Goal: Task Accomplishment & Management: Manage account settings

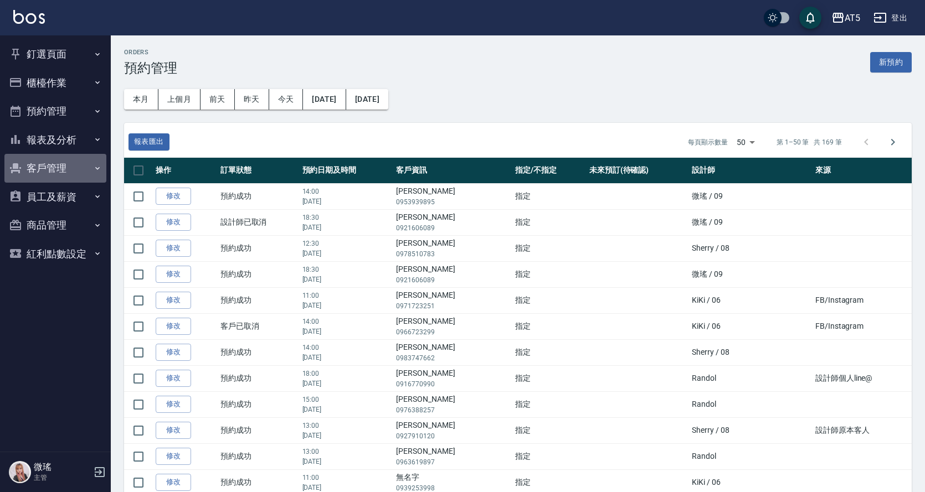
click at [73, 163] on button "客戶管理" at bounding box center [55, 168] width 102 height 29
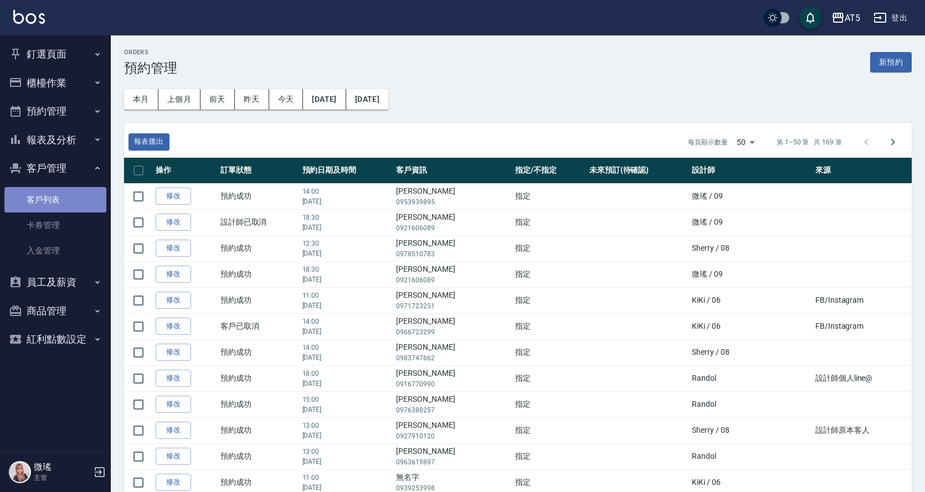
click at [81, 195] on link "客戶列表" at bounding box center [55, 199] width 102 height 25
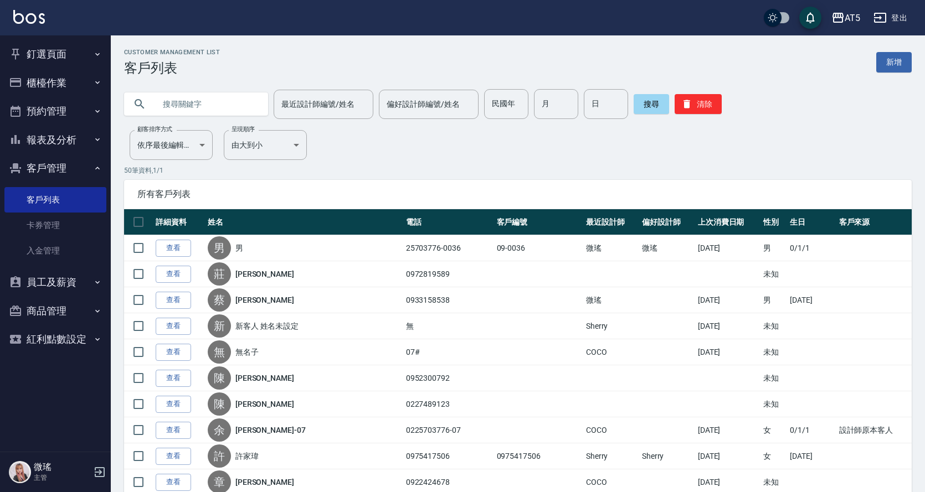
click at [248, 105] on input "text" at bounding box center [207, 104] width 104 height 30
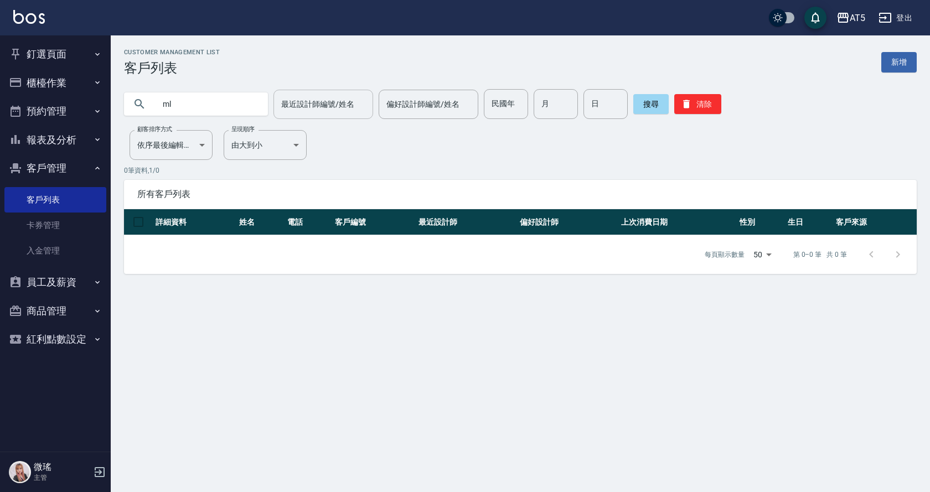
type input "m"
type input "x"
type input "梁"
click at [182, 106] on input "text" at bounding box center [207, 104] width 104 height 30
type input "[PERSON_NAME]"
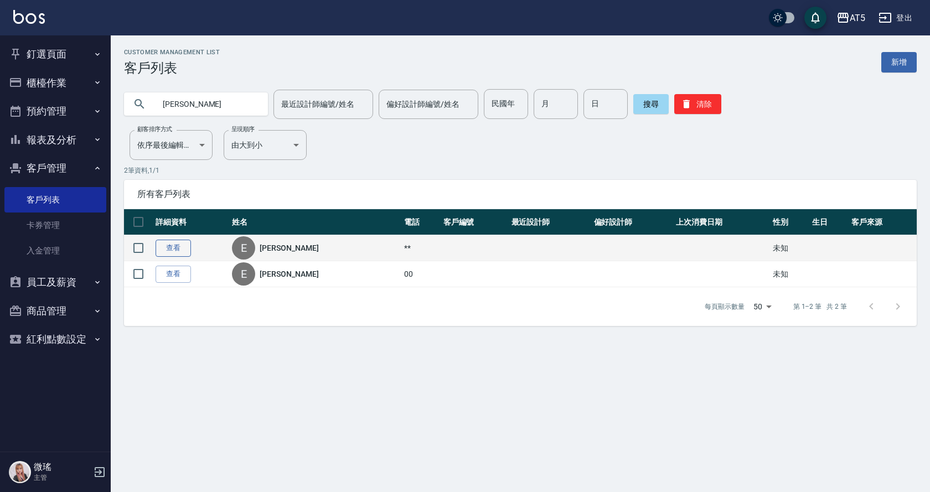
click at [178, 252] on link "查看" at bounding box center [173, 248] width 35 height 17
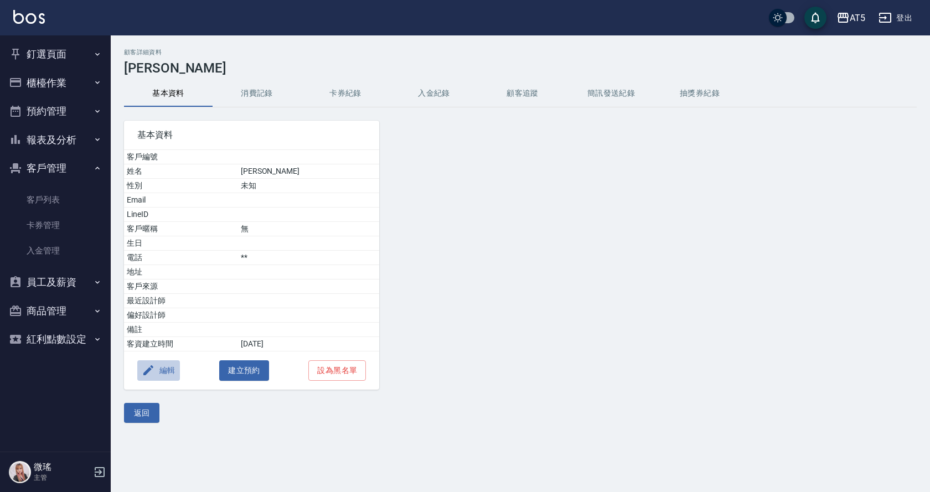
click at [174, 365] on button "編輯" at bounding box center [158, 370] width 43 height 20
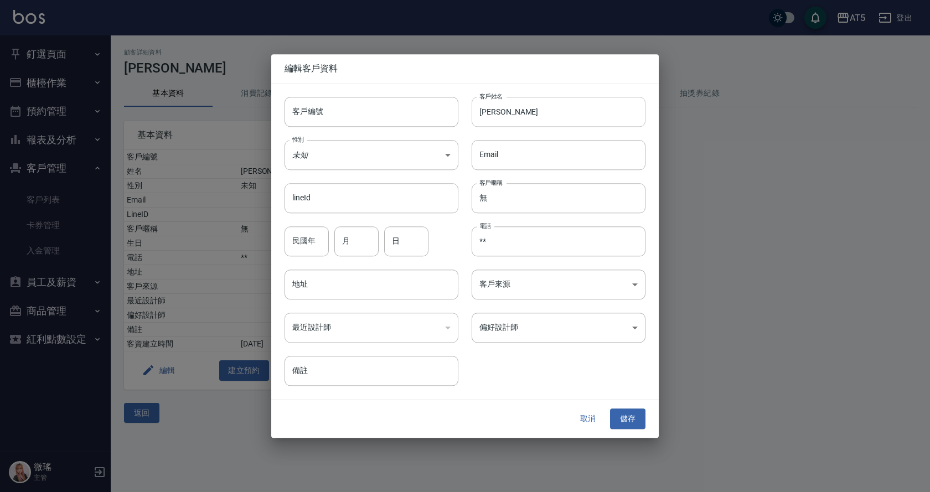
click at [540, 120] on input "[PERSON_NAME]" at bounding box center [559, 112] width 174 height 30
type input "x"
type input "[PERSON_NAME]"
click at [537, 251] on input "**" at bounding box center [559, 241] width 174 height 30
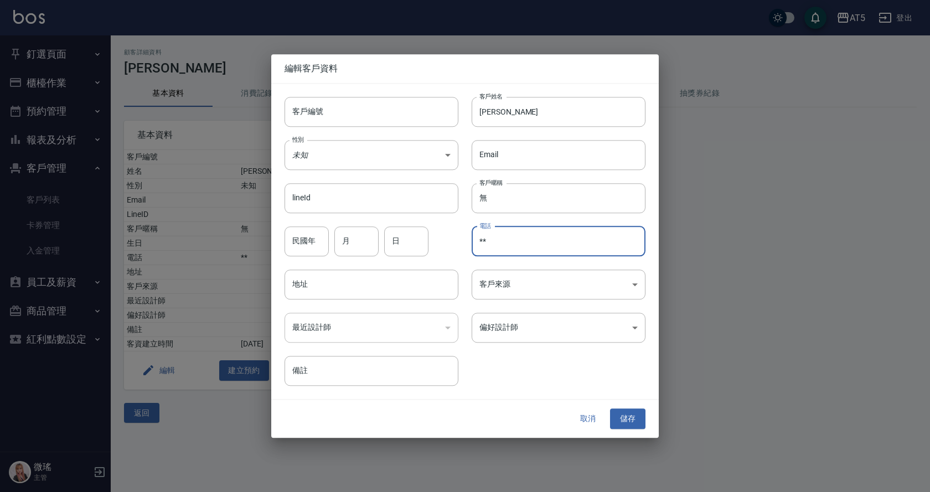
click at [537, 250] on input "**" at bounding box center [559, 241] width 174 height 30
type input "*"
type input "0958169385"
drag, startPoint x: 634, startPoint y: 416, endPoint x: 636, endPoint y: 407, distance: 9.6
click at [634, 416] on button "儲存" at bounding box center [627, 419] width 35 height 20
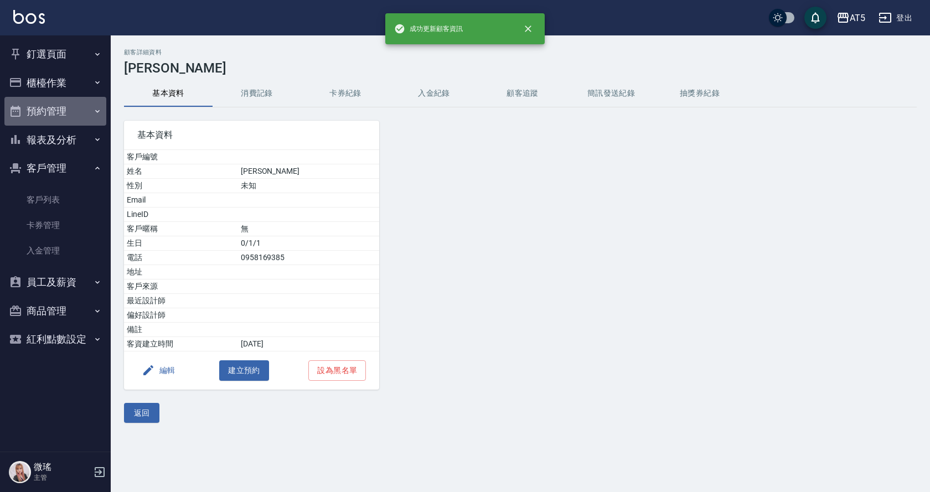
click at [66, 107] on button "預約管理" at bounding box center [55, 111] width 102 height 29
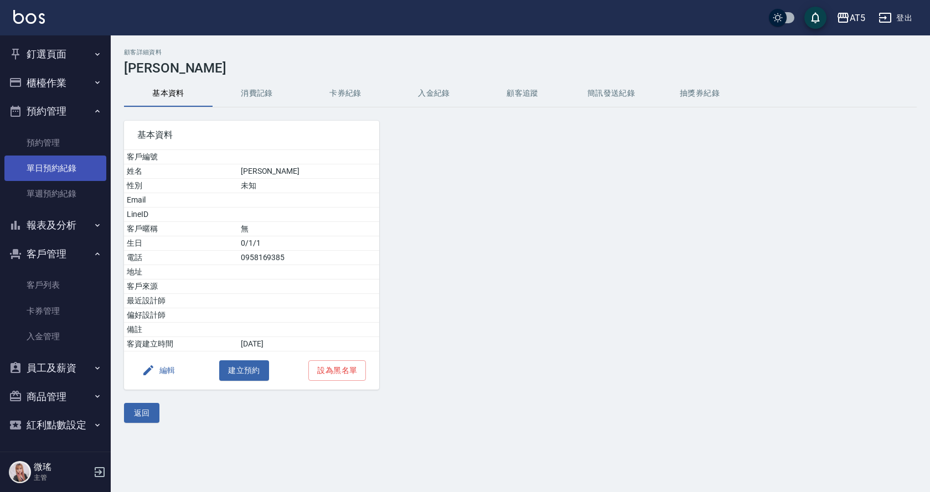
click at [81, 168] on link "單日預約紀錄" at bounding box center [55, 168] width 102 height 25
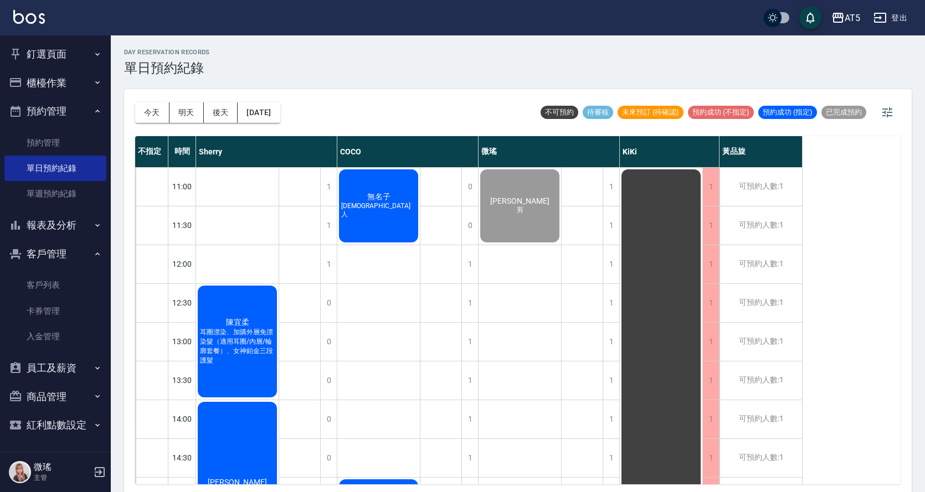
click at [300, 108] on div "[DATE] [DATE] [DATE] [DATE] 不可預約 待審核 未來預訂 (待確認) 預約成功 (不指定) 預約成功 (指定) 已完成預約" at bounding box center [517, 112] width 765 height 47
click at [280, 112] on button "[DATE]" at bounding box center [259, 112] width 42 height 20
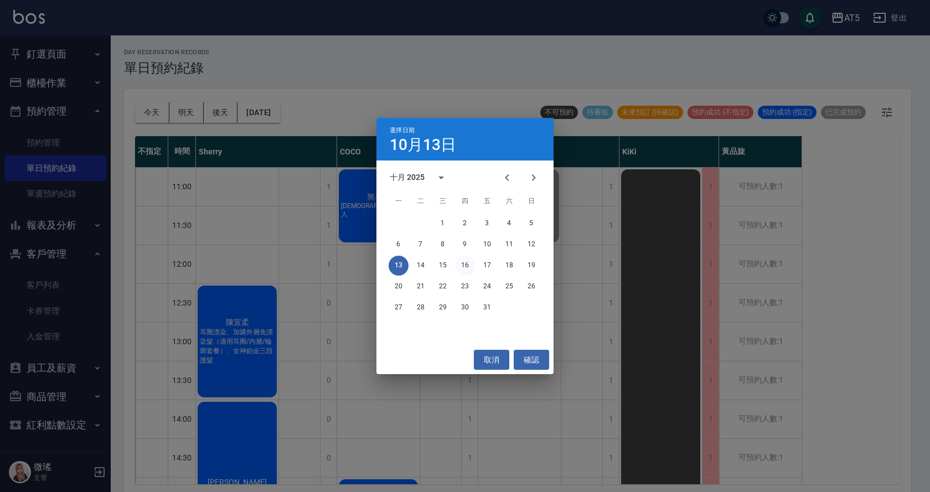
click at [462, 265] on button "16" at bounding box center [465, 266] width 20 height 20
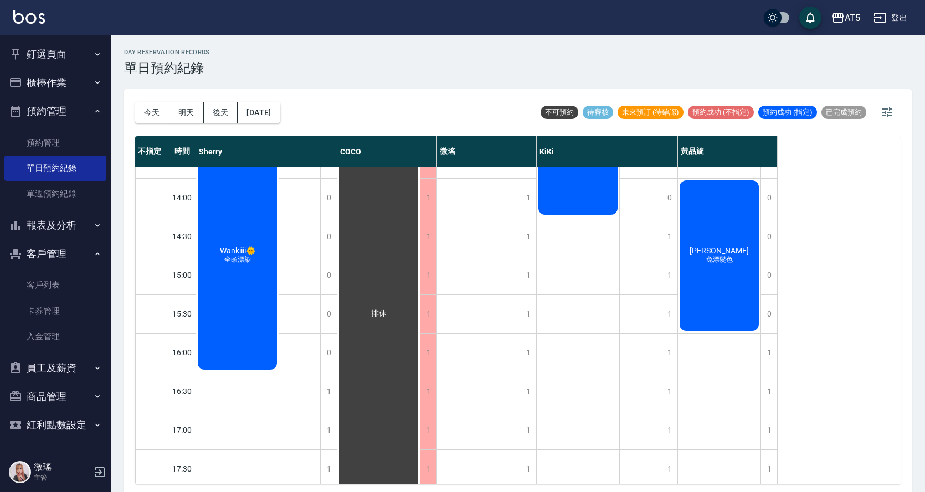
scroll to position [55, 0]
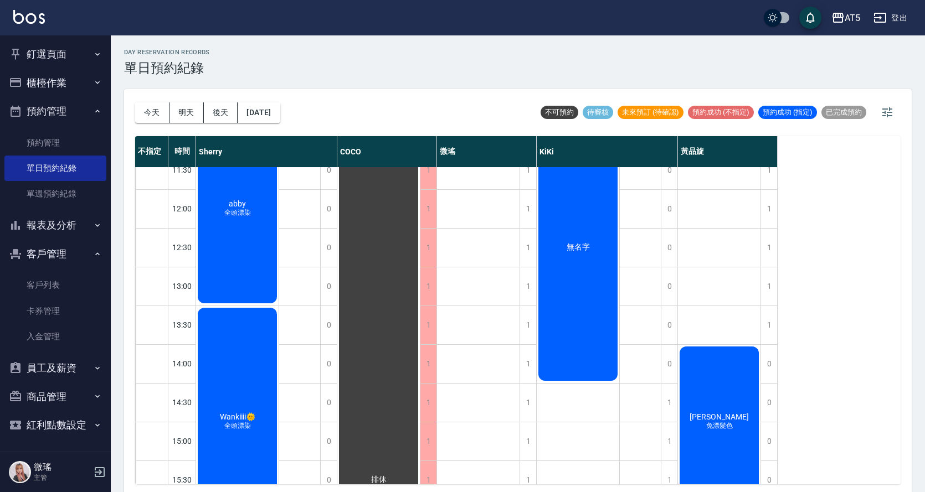
click at [746, 392] on div "[PERSON_NAME] 免漂髮色" at bounding box center [719, 422] width 83 height 154
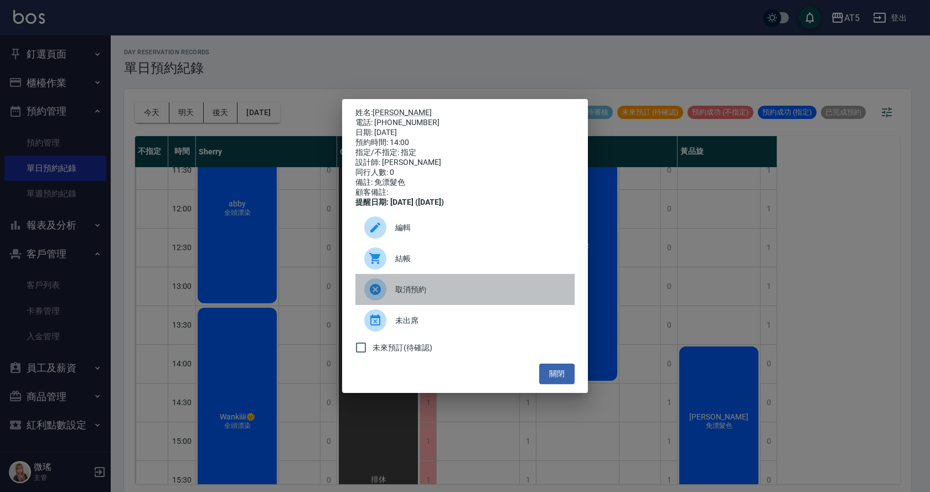
click at [445, 296] on span "取消預約" at bounding box center [480, 290] width 171 height 12
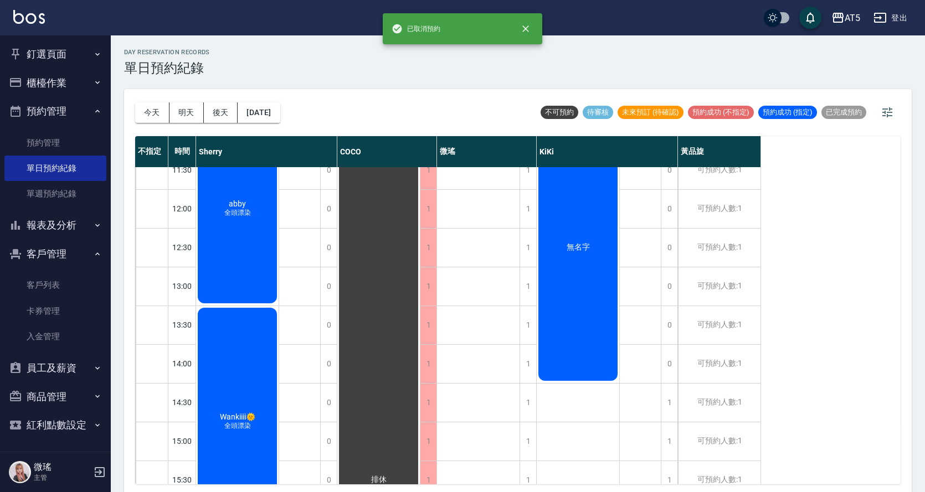
scroll to position [0, 0]
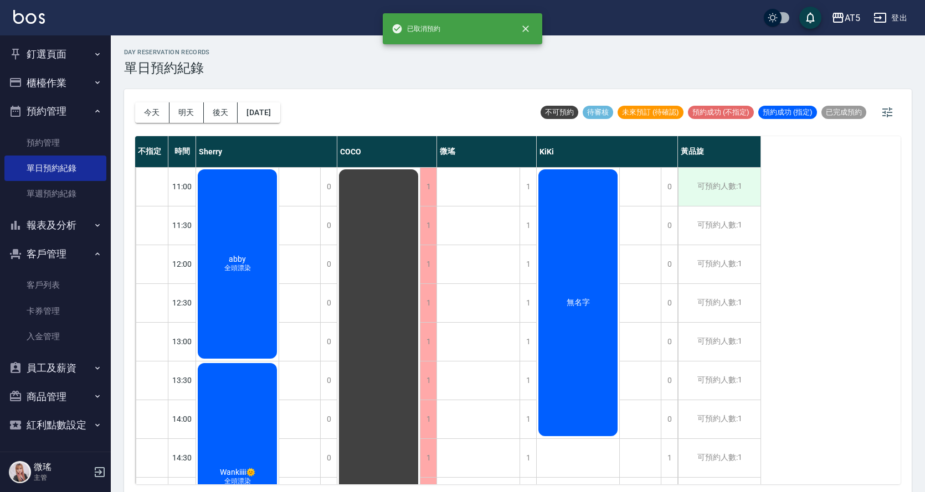
click at [725, 193] on div "可預約人數:1" at bounding box center [719, 187] width 83 height 38
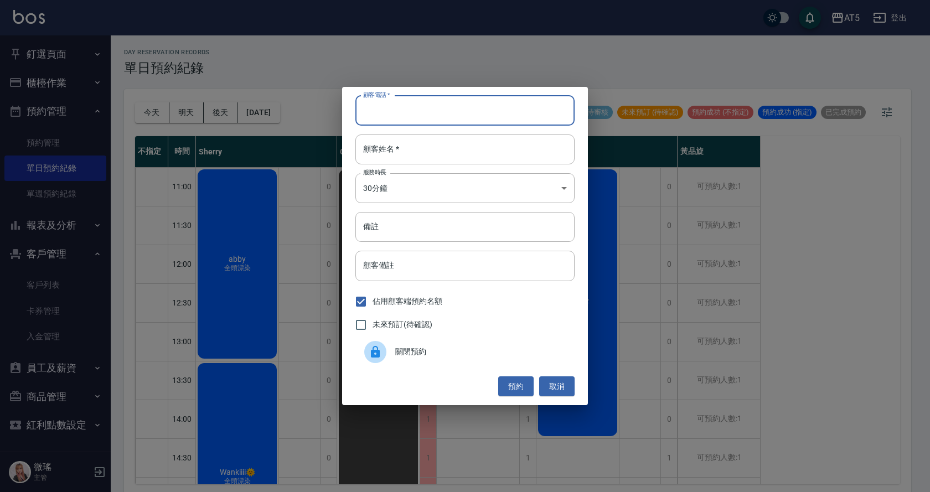
click at [373, 117] on input "顧客電話   *" at bounding box center [465, 111] width 219 height 30
type input "0958169385"
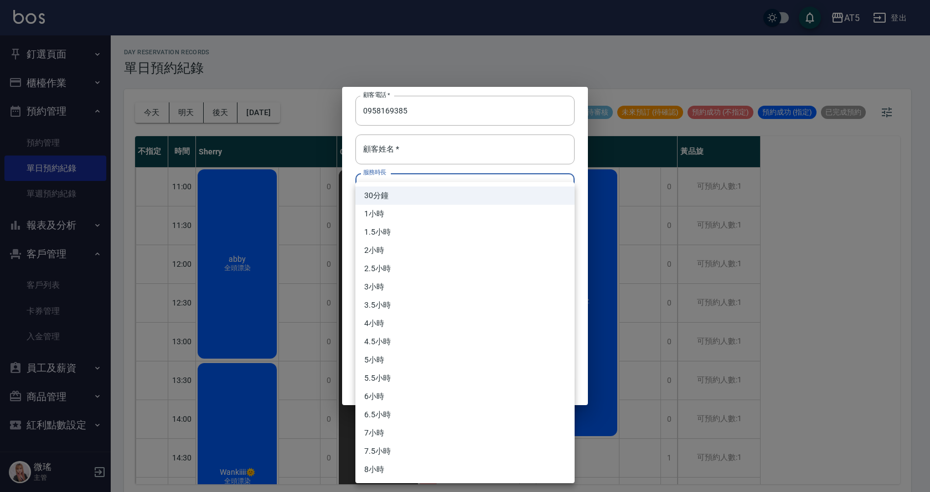
click at [428, 193] on body "AT5 登出 釘選頁面 打帳單 店家日報表 設計師日報表 設計師業績月報表 櫃檯作業 打帳單 帳單列表 現金收支登錄 高階收支登錄 材料自購登錄 每日結帳 排…" at bounding box center [465, 248] width 930 height 496
click at [374, 363] on li "5小時" at bounding box center [465, 360] width 219 height 18
type input "10"
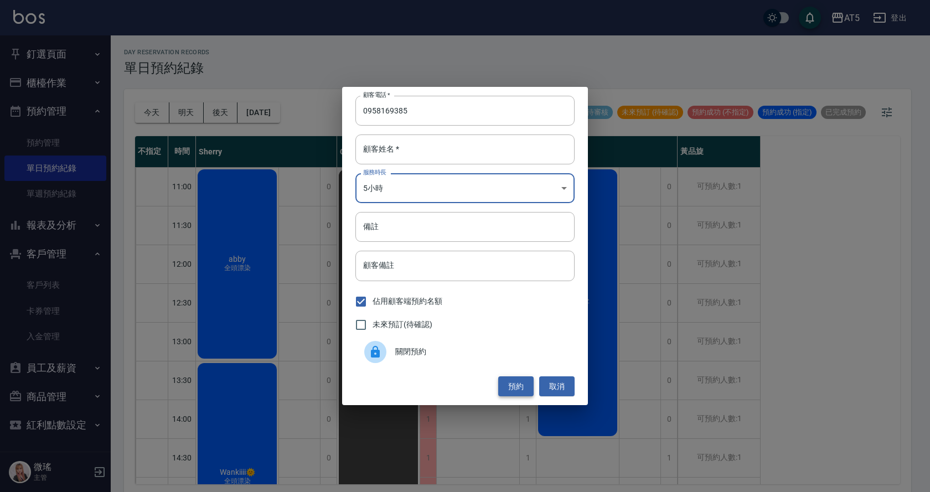
click at [514, 380] on button "預約" at bounding box center [515, 387] width 35 height 20
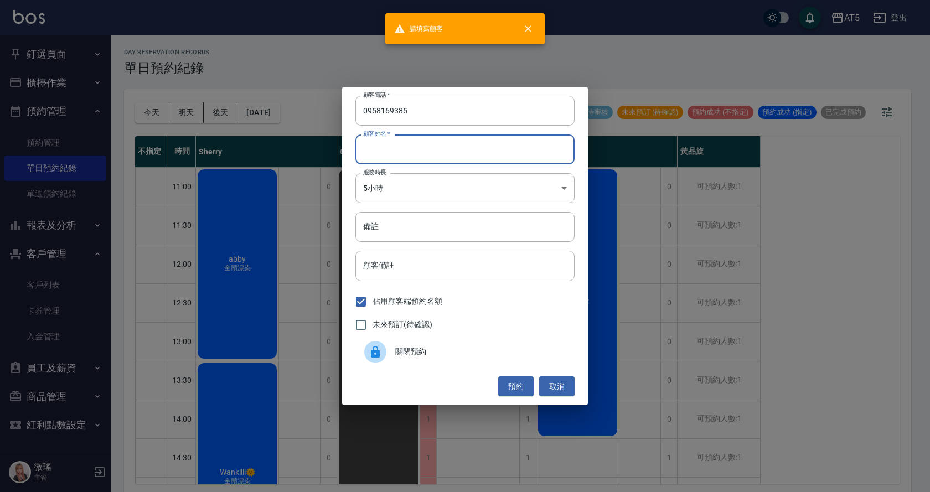
click at [422, 141] on input "顧客姓名   *" at bounding box center [465, 150] width 219 height 30
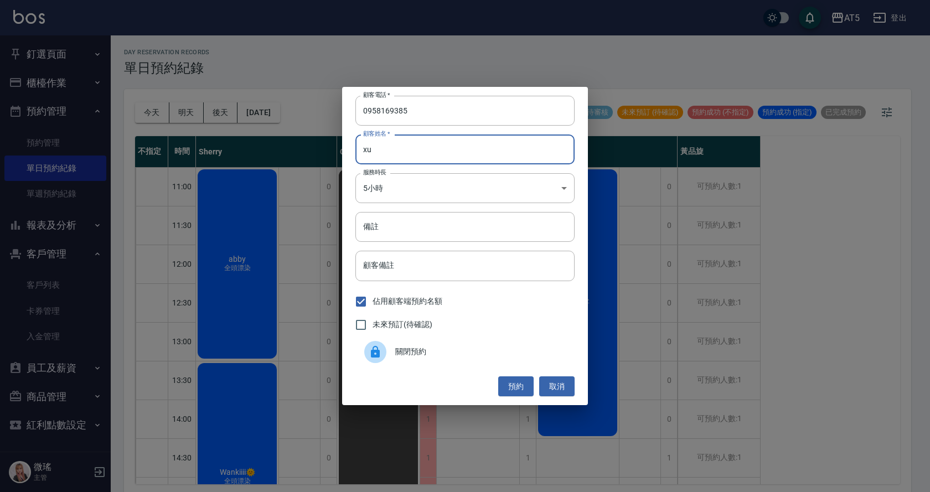
type input "x"
type input "[PERSON_NAME]"
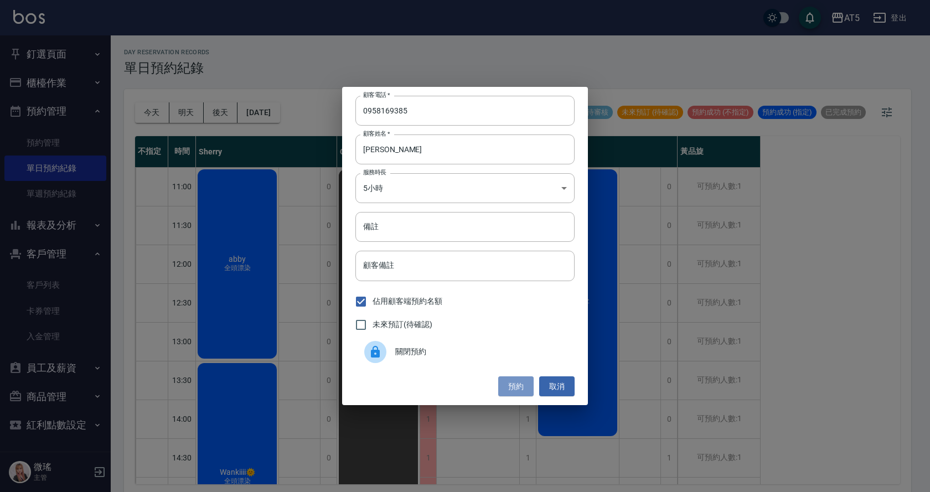
click at [521, 393] on button "預約" at bounding box center [515, 387] width 35 height 20
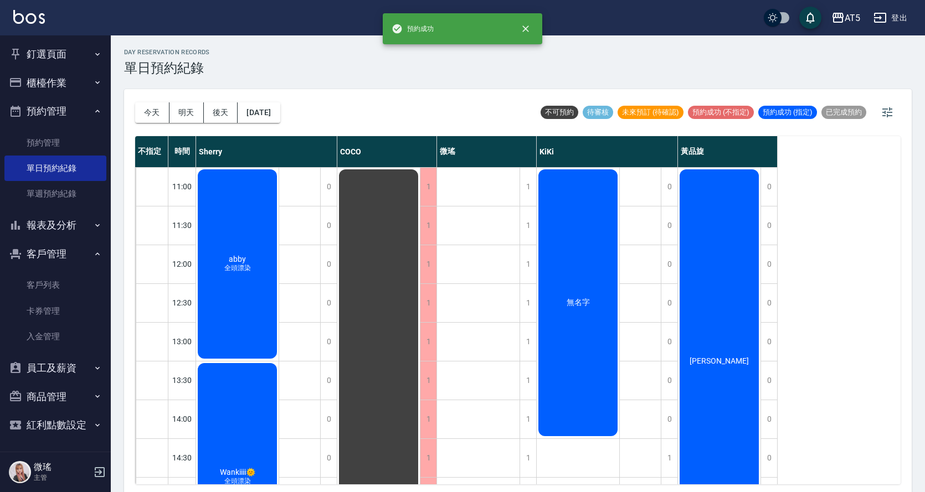
scroll to position [166, 0]
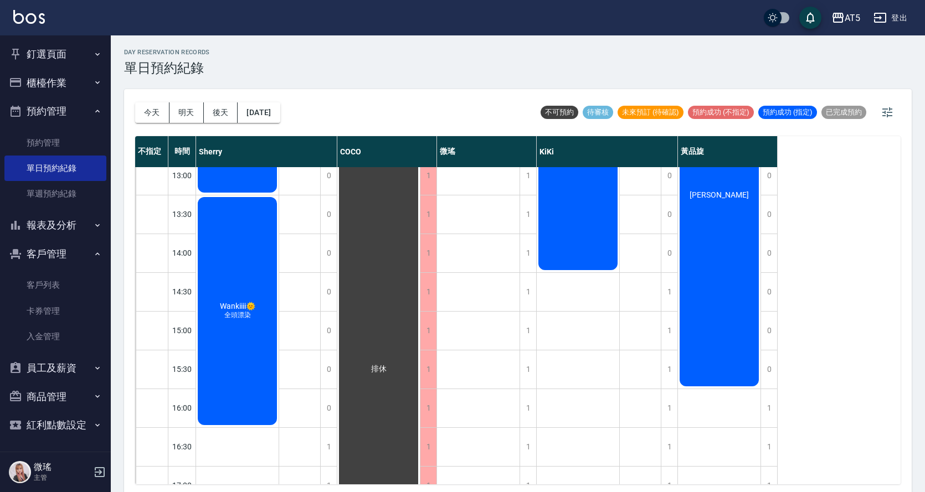
click at [724, 187] on div "[PERSON_NAME]" at bounding box center [719, 195] width 83 height 387
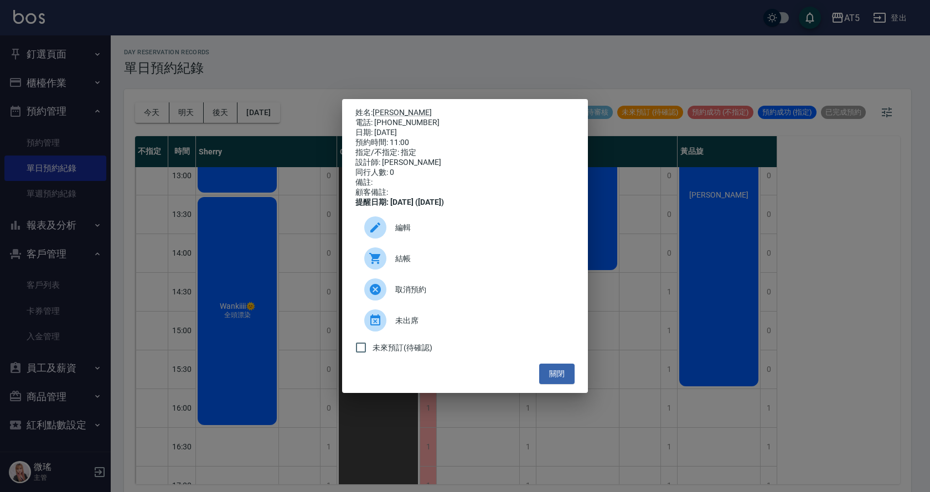
click at [385, 118] on div "電話: [PHONE_NUMBER]" at bounding box center [465, 123] width 219 height 10
click at [387, 108] on p "姓名: [PERSON_NAME]" at bounding box center [465, 113] width 219 height 10
click at [389, 111] on link "[PERSON_NAME]" at bounding box center [402, 112] width 59 height 9
click at [562, 380] on button "關閉" at bounding box center [556, 374] width 35 height 20
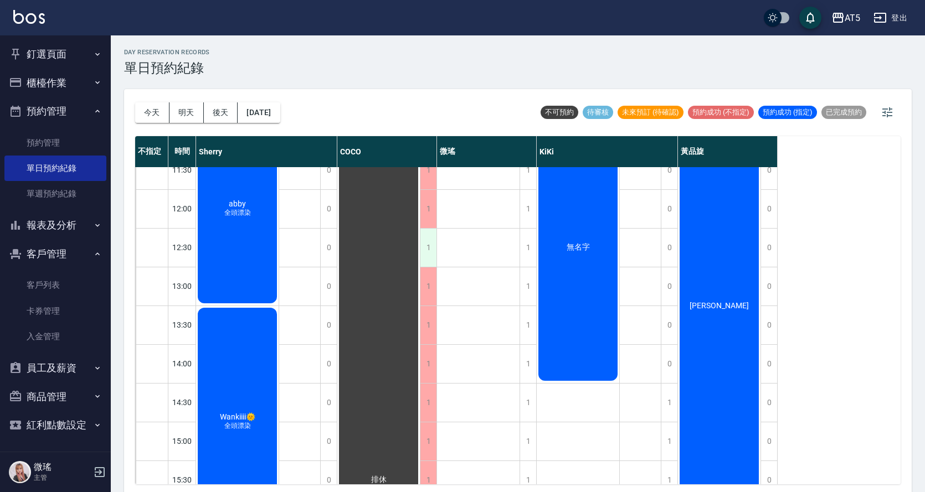
scroll to position [0, 0]
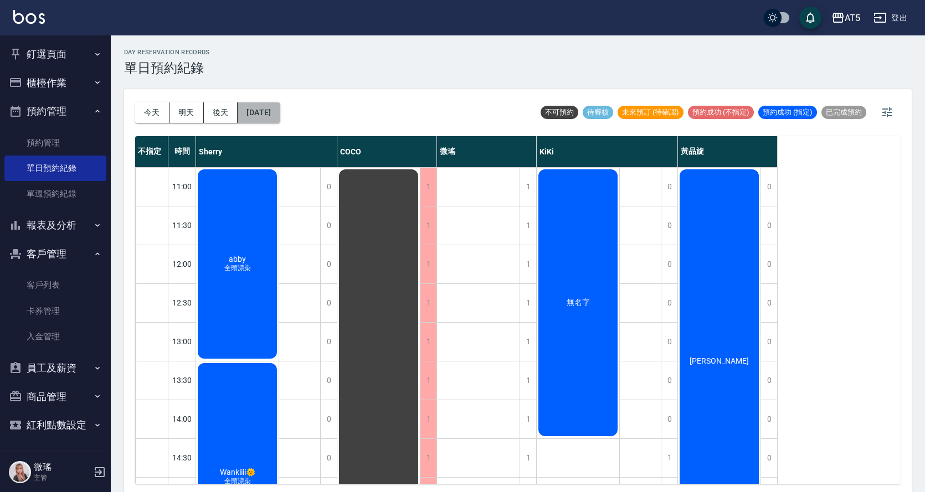
click at [250, 114] on button "[DATE]" at bounding box center [259, 112] width 42 height 20
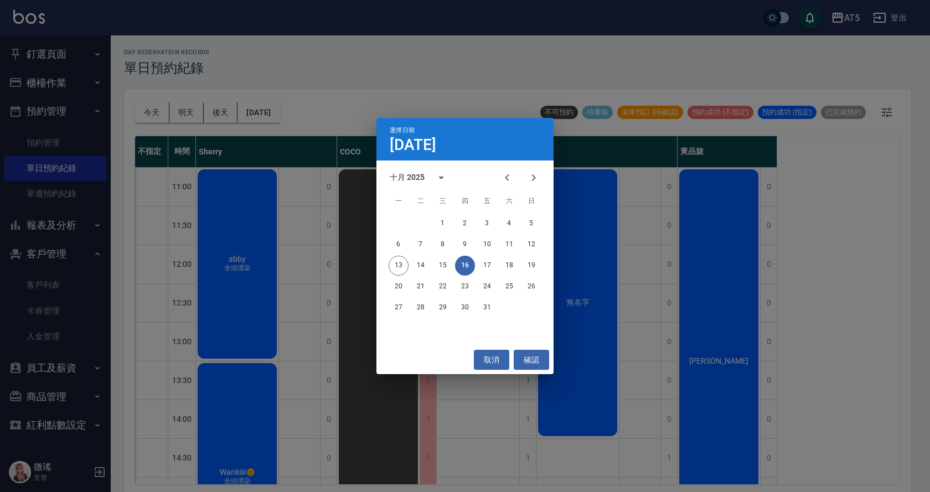
click at [930, 215] on div "選擇日期 [DATE] 十月 2025 一 二 三 四 五 六 日 1 2 3 4 5 6 7 8 9 10 11 12 13 14 15 16 17 18 …" at bounding box center [465, 246] width 930 height 492
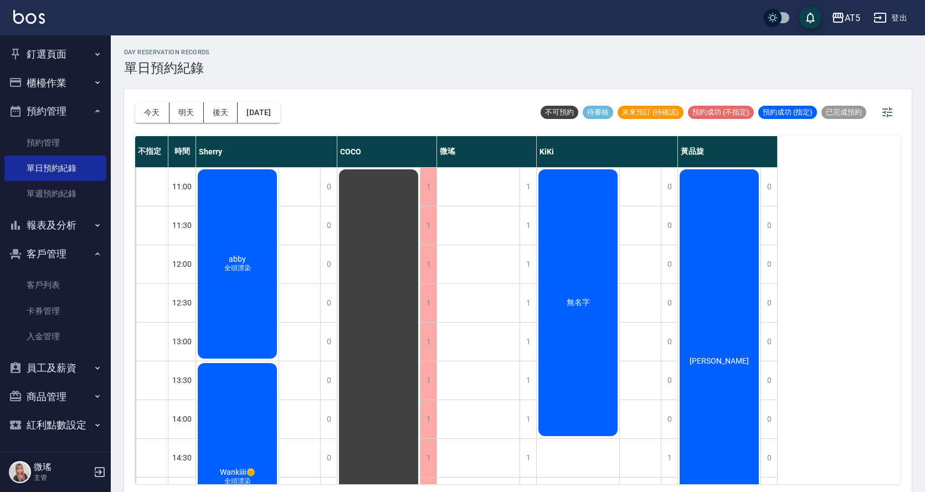
scroll to position [277, 0]
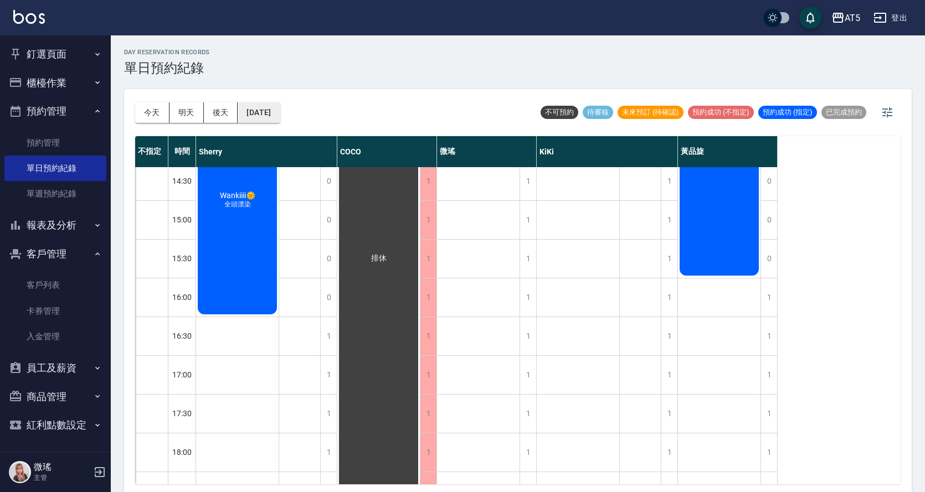
click at [271, 112] on button "[DATE]" at bounding box center [259, 112] width 42 height 20
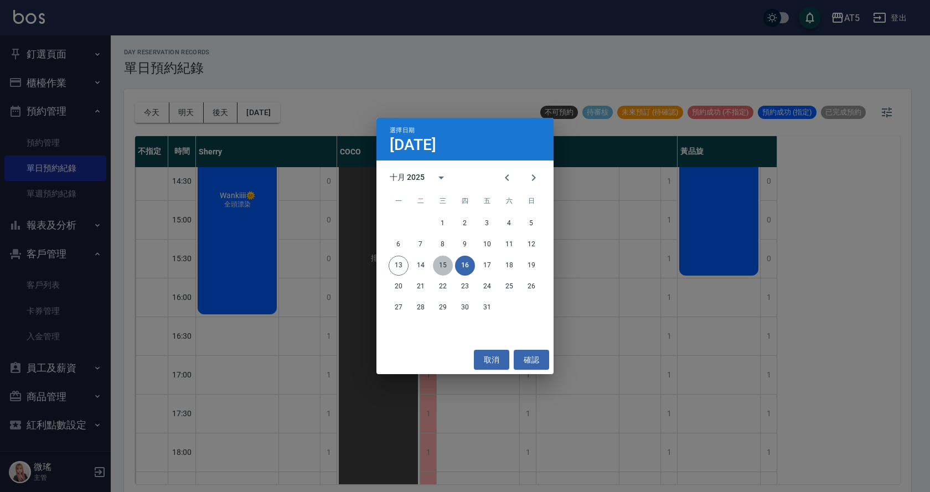
click at [443, 262] on button "15" at bounding box center [443, 266] width 20 height 20
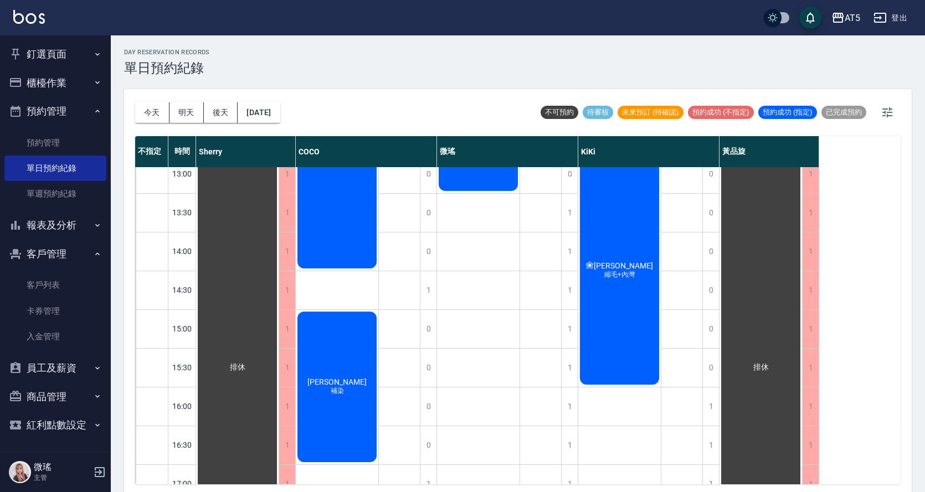
scroll to position [112, 0]
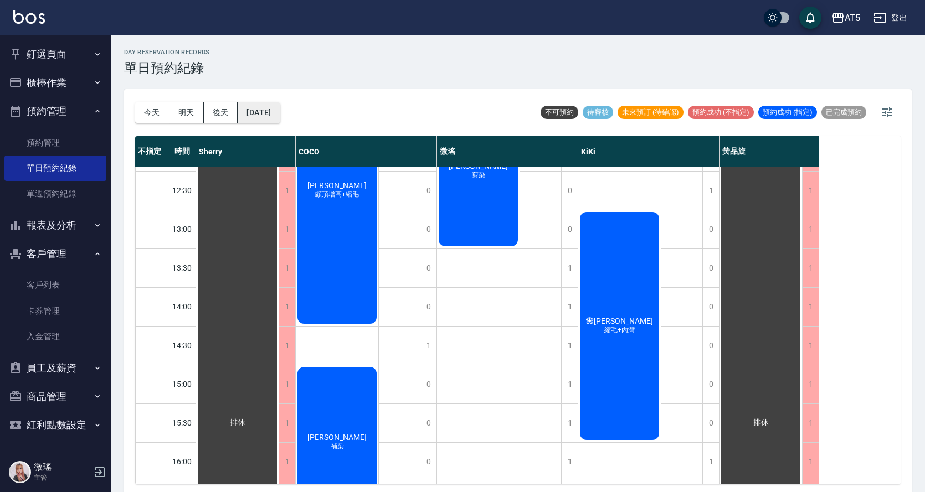
click at [278, 117] on button "[DATE]" at bounding box center [259, 112] width 42 height 20
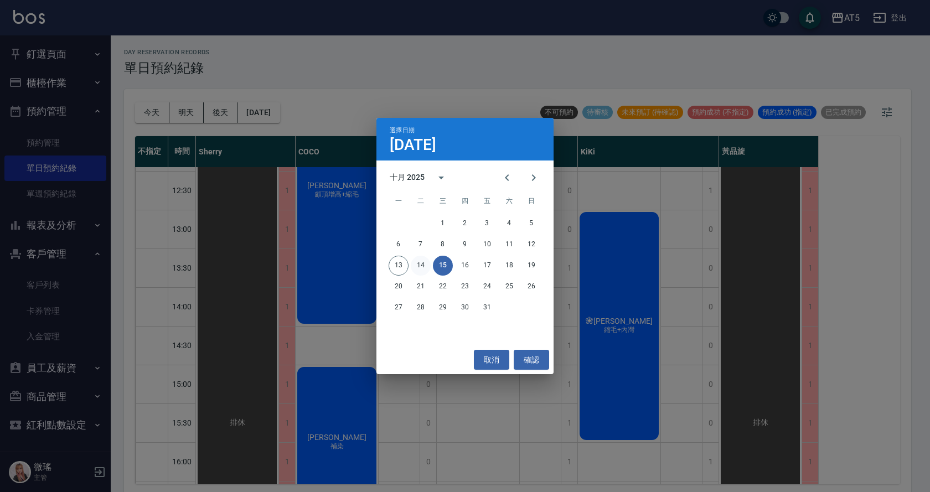
click at [425, 264] on button "14" at bounding box center [421, 266] width 20 height 20
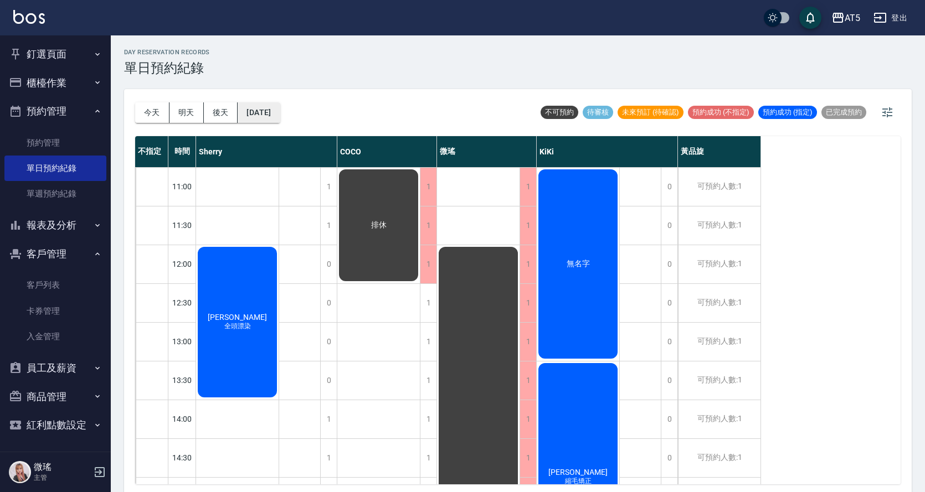
click at [256, 115] on button "[DATE]" at bounding box center [259, 112] width 42 height 20
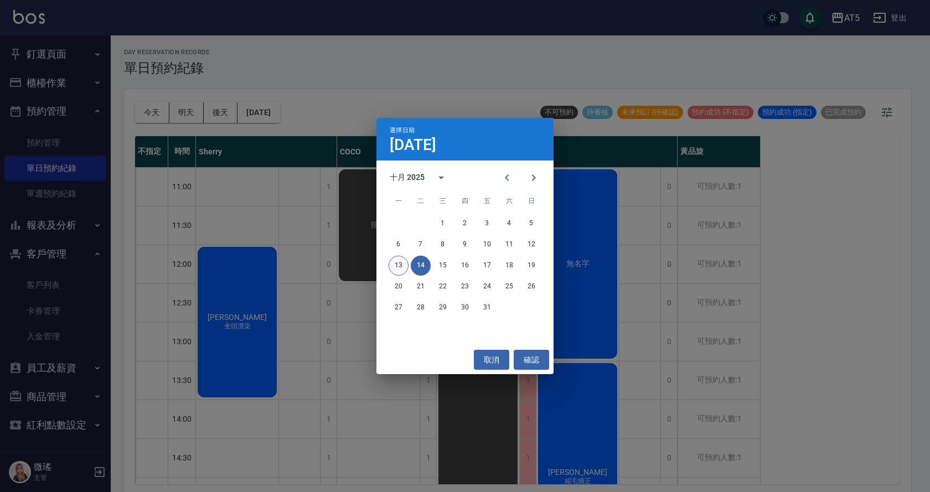
click at [405, 266] on button "13" at bounding box center [399, 266] width 20 height 20
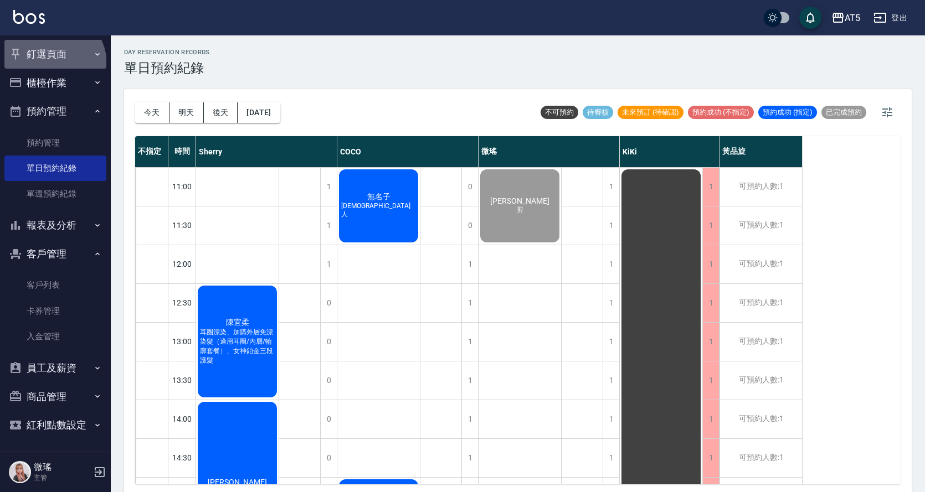
click at [50, 64] on button "釘選頁面" at bounding box center [55, 54] width 102 height 29
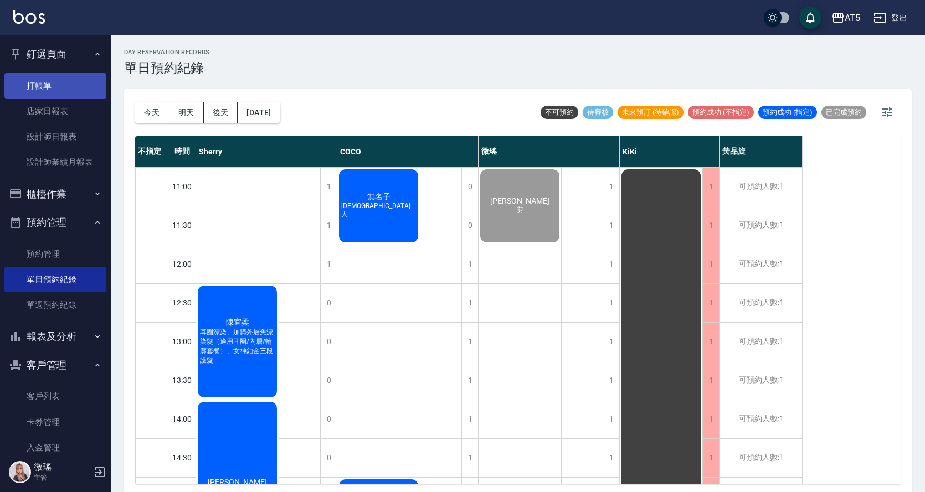
click at [53, 83] on link "打帳單" at bounding box center [55, 85] width 102 height 25
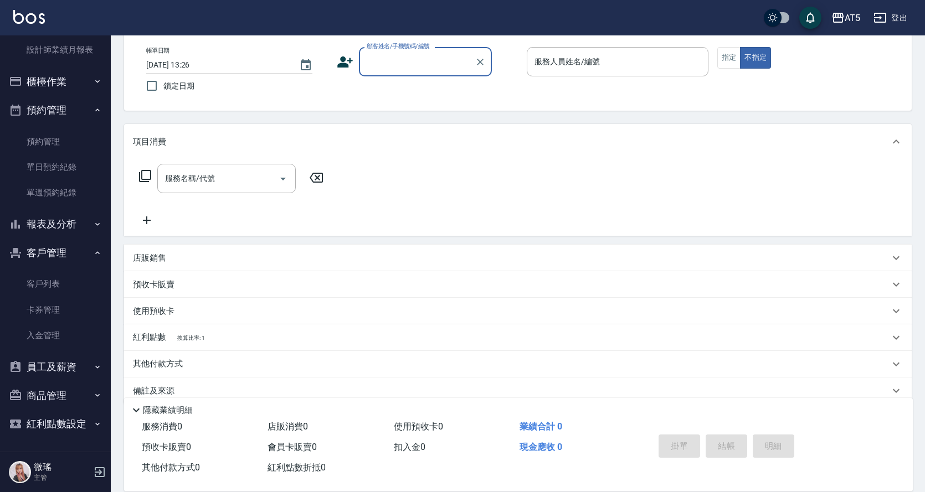
scroll to position [74, 0]
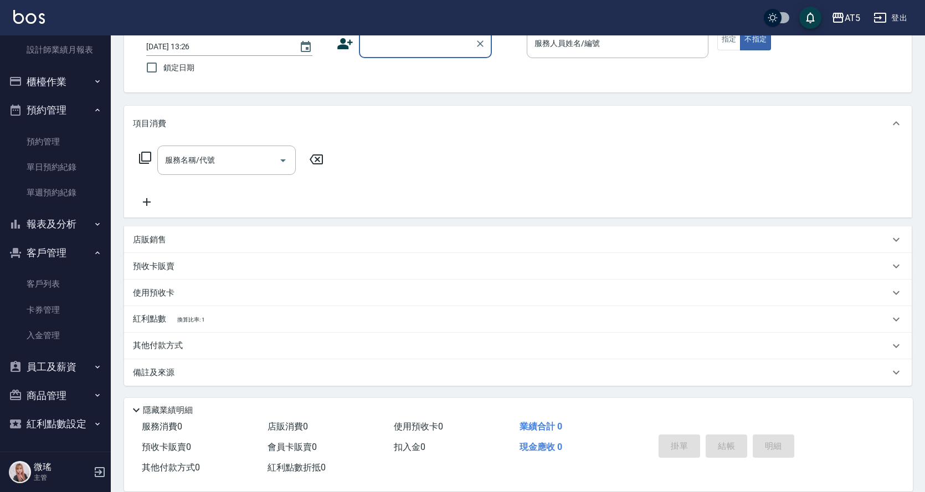
click at [45, 80] on button "櫃檯作業" at bounding box center [55, 82] width 102 height 29
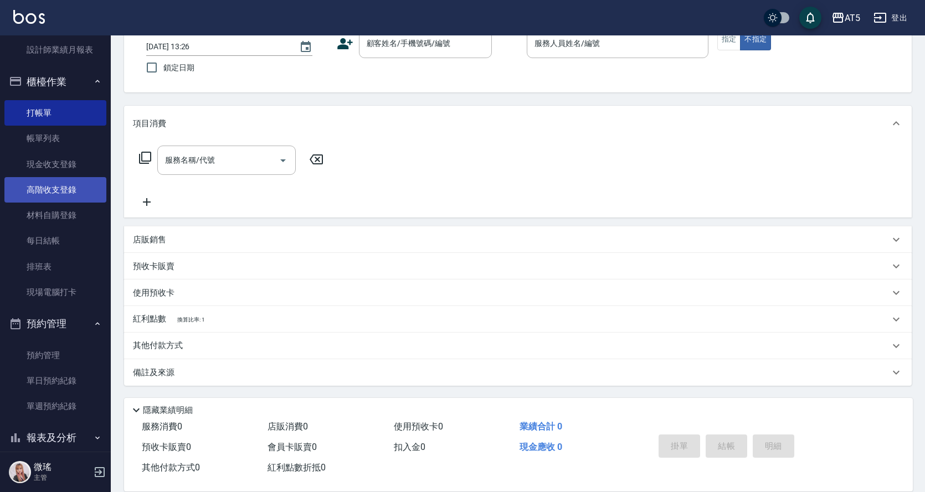
click at [65, 184] on link "高階收支登錄" at bounding box center [55, 189] width 102 height 25
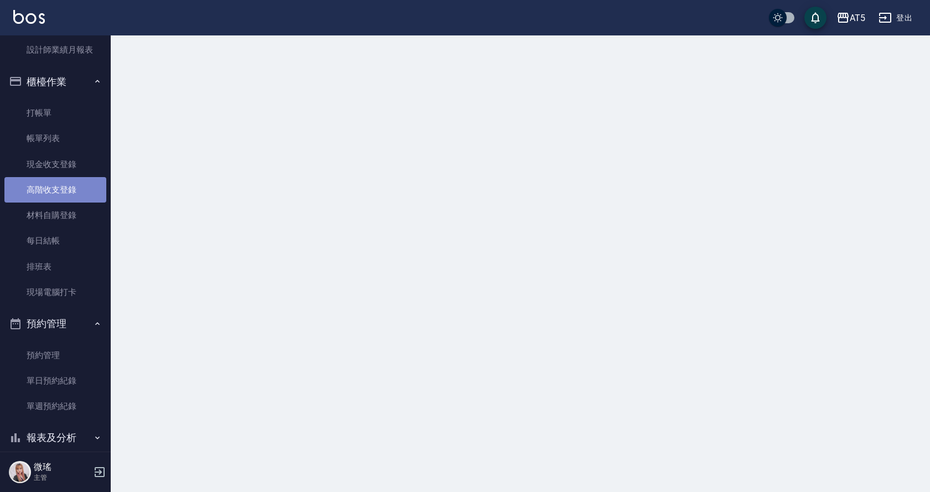
click at [67, 186] on link "高階收支登錄" at bounding box center [55, 189] width 102 height 25
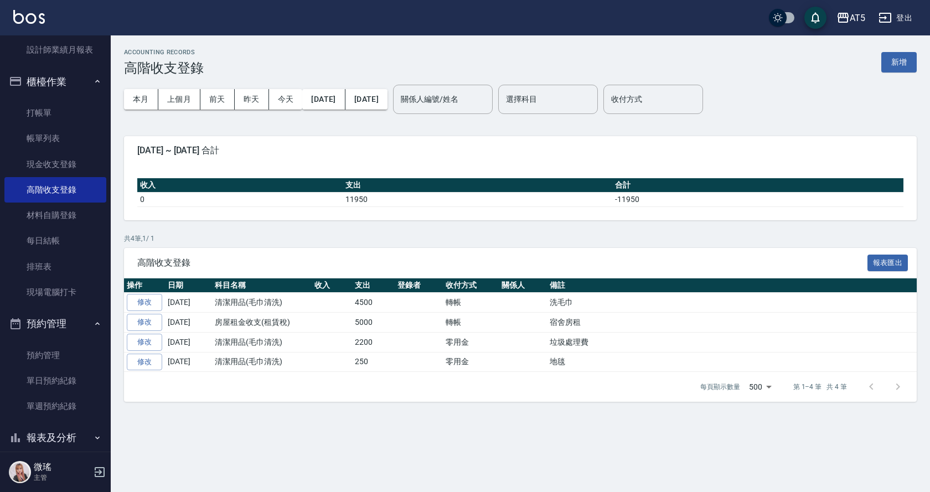
click at [897, 64] on button "新增" at bounding box center [899, 62] width 35 height 20
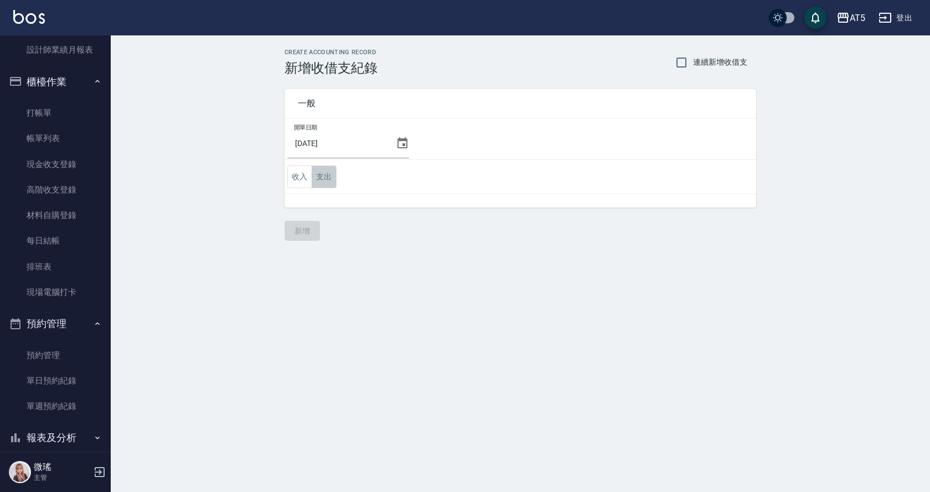
click at [322, 179] on button "支出" at bounding box center [324, 177] width 25 height 23
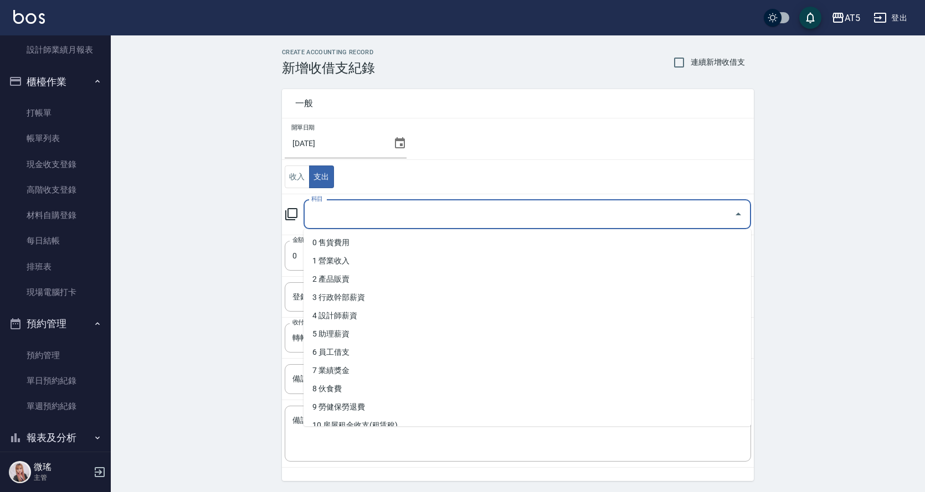
click at [338, 218] on input "科目" at bounding box center [518, 214] width 421 height 19
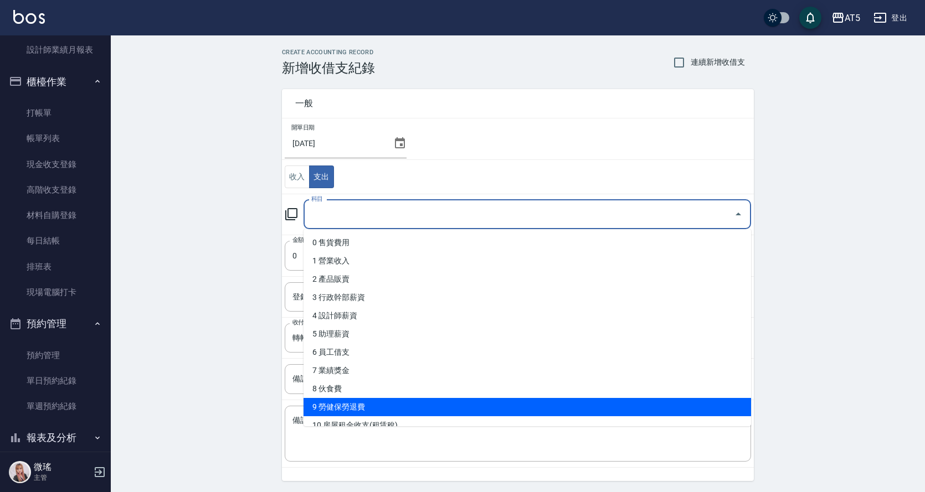
scroll to position [166, 0]
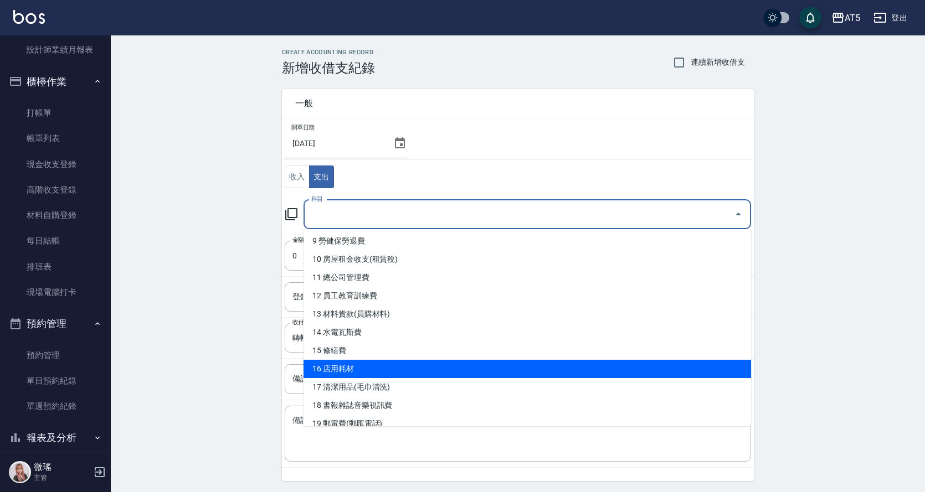
click at [380, 377] on li "16 店用耗材" at bounding box center [526, 369] width 447 height 18
type input "16 店用耗材"
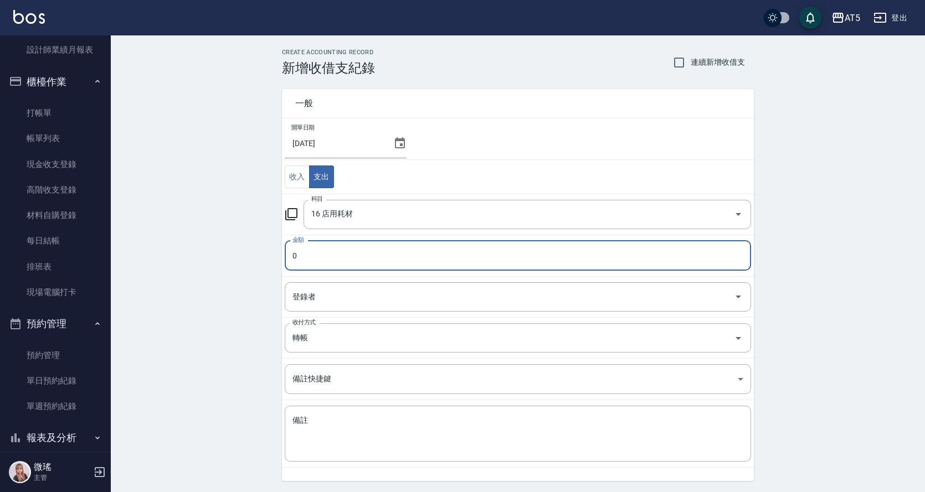
click at [306, 258] on input "0" at bounding box center [518, 256] width 466 height 30
type input "01180"
click at [317, 336] on input "轉帳" at bounding box center [502, 337] width 425 height 19
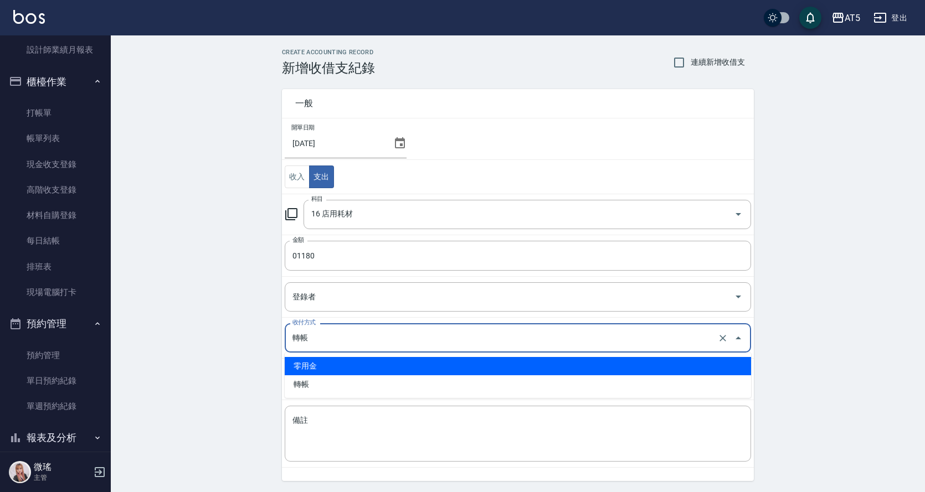
click at [313, 368] on li "零用金" at bounding box center [518, 366] width 466 height 18
type input "零用金"
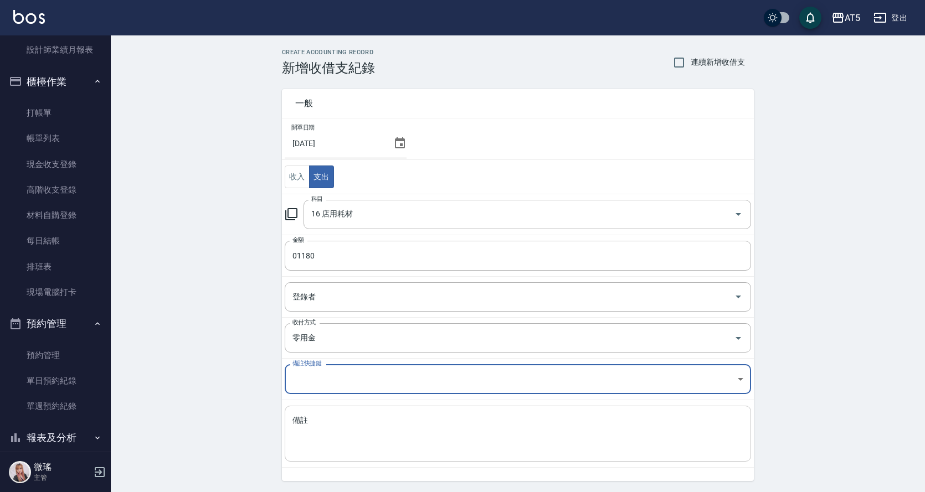
click at [308, 428] on textarea "備註" at bounding box center [517, 434] width 451 height 38
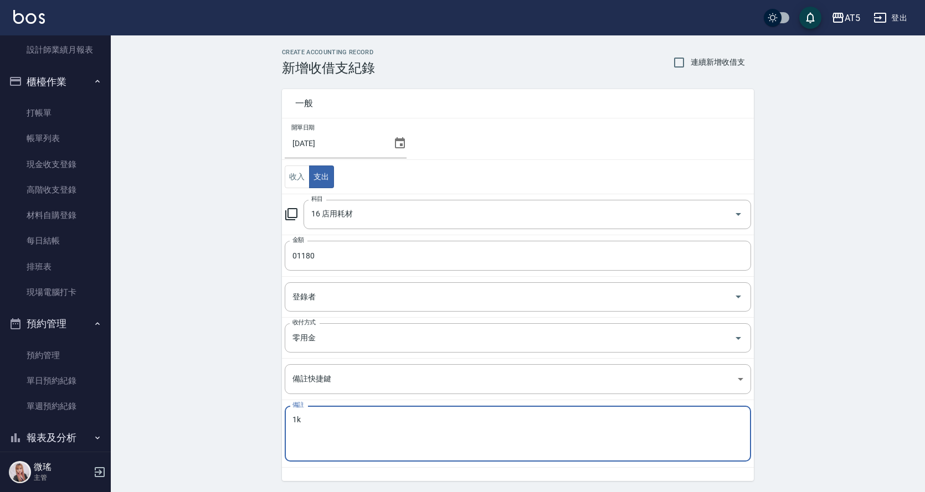
type textarea "1"
type textarea "ㄉ"
click at [365, 444] on textarea "保鮮膜380*洗髮精4桶" at bounding box center [517, 434] width 451 height 38
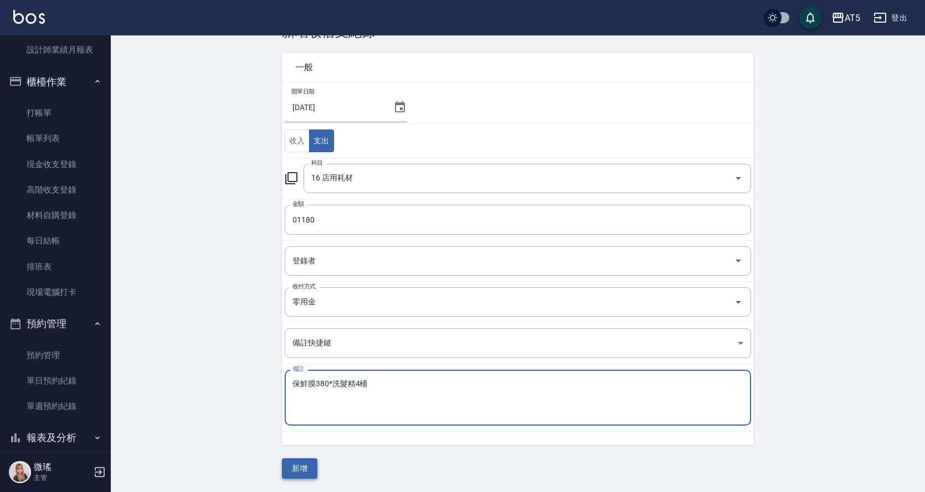
type textarea "保鮮膜380*洗髮精4桶"
click at [304, 473] on button "新增" at bounding box center [299, 469] width 35 height 20
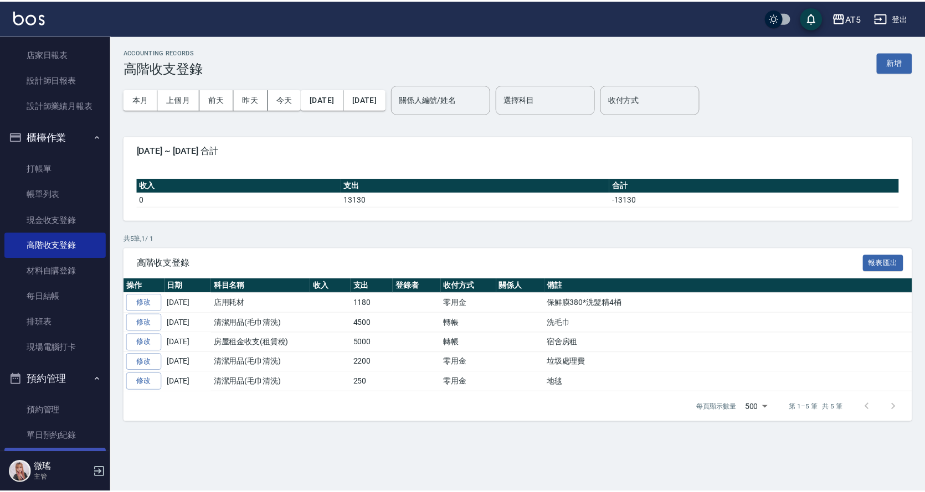
scroll to position [223, 0]
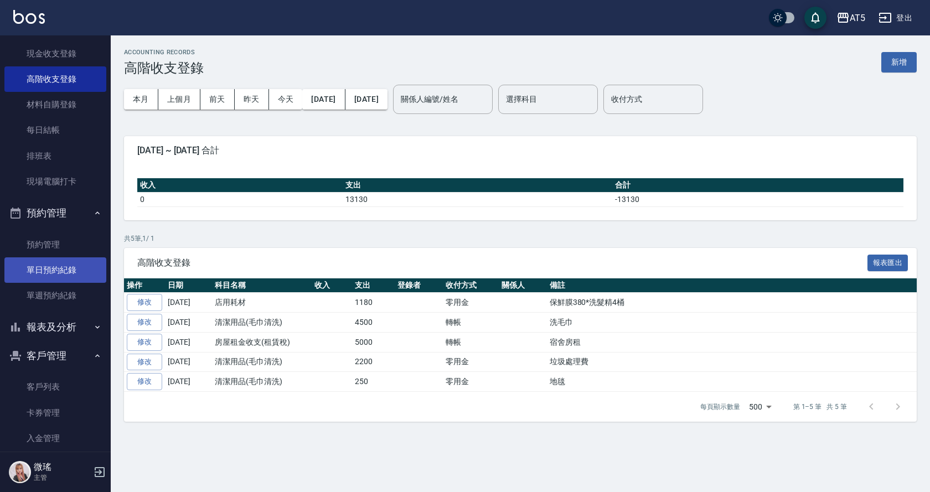
click at [73, 272] on link "單日預約紀錄" at bounding box center [55, 269] width 102 height 25
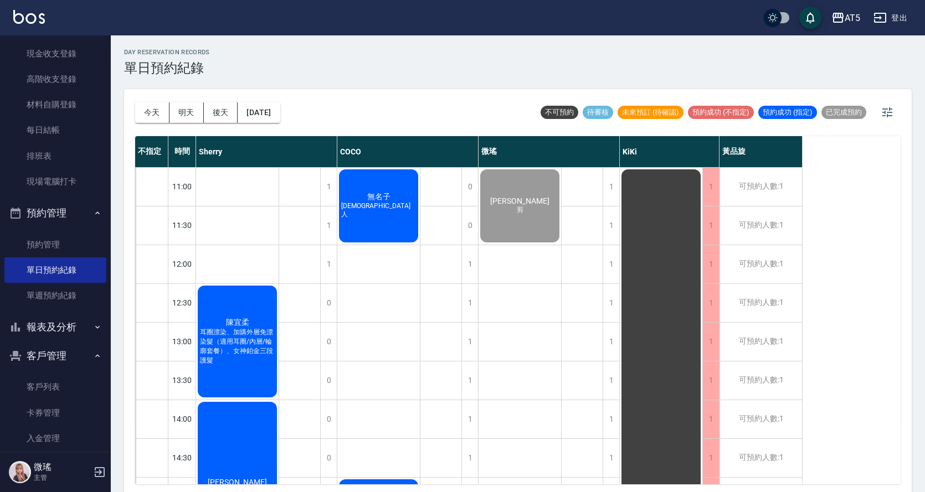
scroll to position [57, 0]
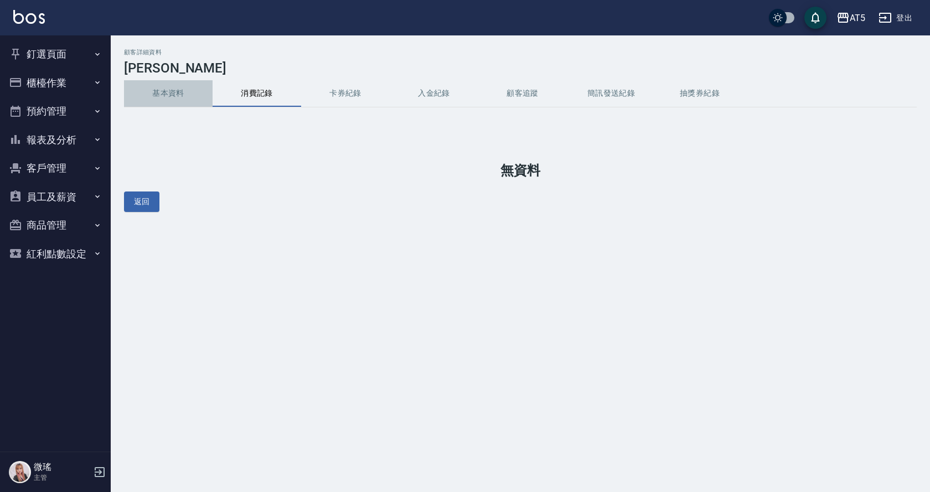
click at [169, 96] on button "基本資料" at bounding box center [168, 93] width 89 height 27
